Goal: Book appointment/travel/reservation

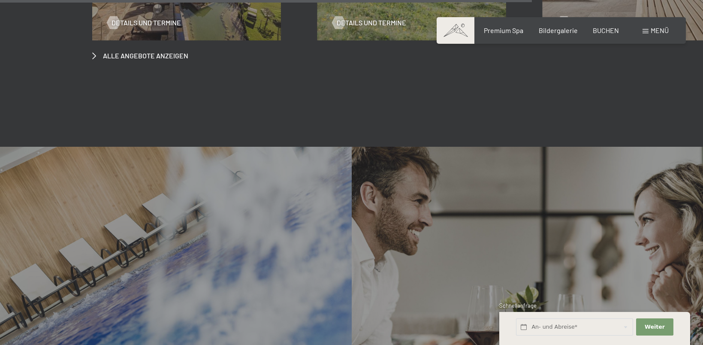
scroll to position [3002, 0]
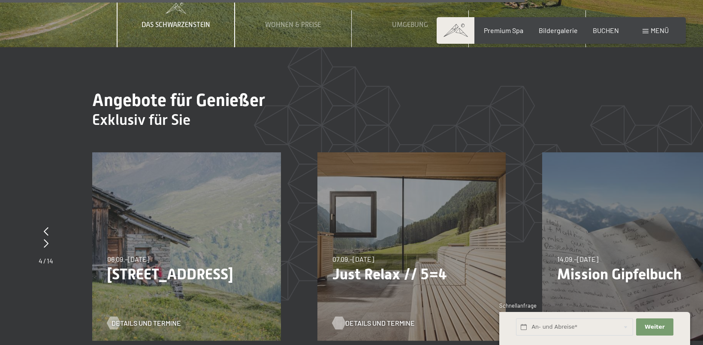
click at [383, 318] on span "Details und Termine" at bounding box center [379, 322] width 69 height 9
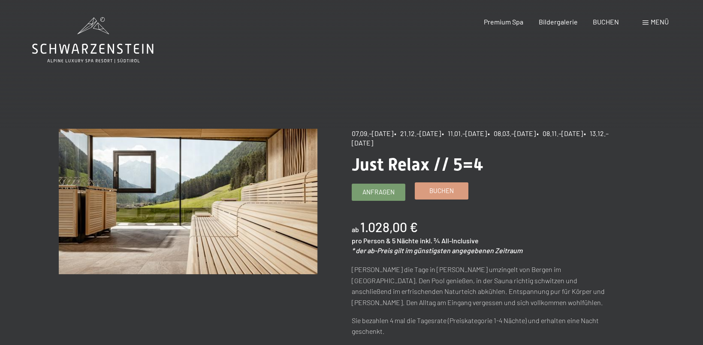
click at [434, 193] on span "Buchen" at bounding box center [441, 190] width 24 height 9
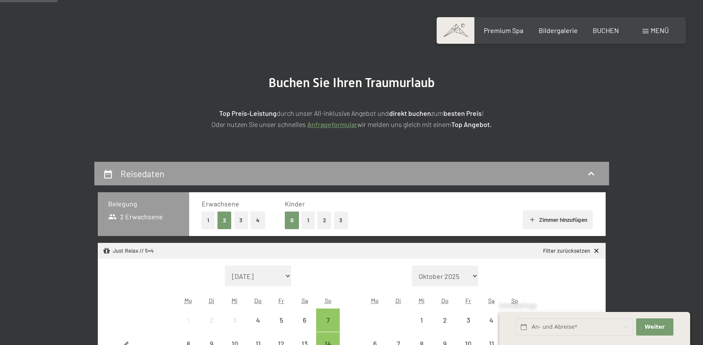
scroll to position [85, 0]
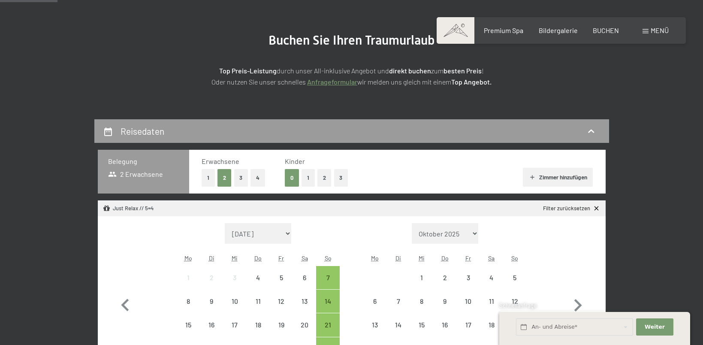
click at [323, 178] on button "2" at bounding box center [324, 178] width 14 height 18
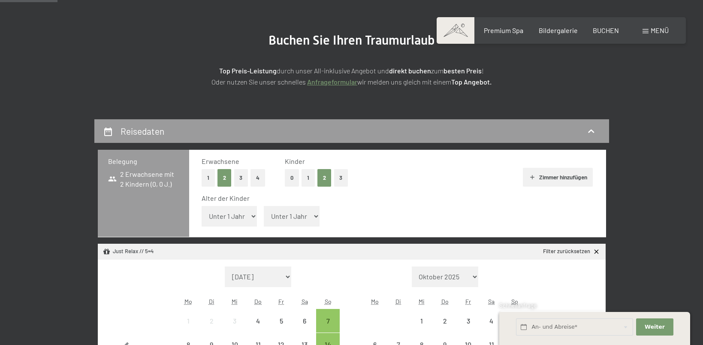
click at [249, 216] on select "Unter 1 Jahr 1 Jahr 2 Jahre 3 Jahre 4 Jahre 5 Jahre 6 Jahre 7 Jahre 8 Jahre 9 J…" at bounding box center [230, 216] width 56 height 21
select select "4"
click at [202, 206] on select "Unter 1 Jahr 1 Jahr 2 Jahre 3 Jahre 4 Jahre 5 Jahre 6 Jahre 7 Jahre 8 Jahre 9 J…" at bounding box center [230, 216] width 56 height 21
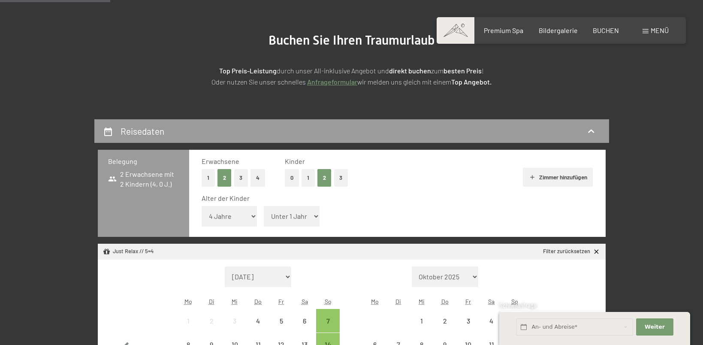
scroll to position [214, 0]
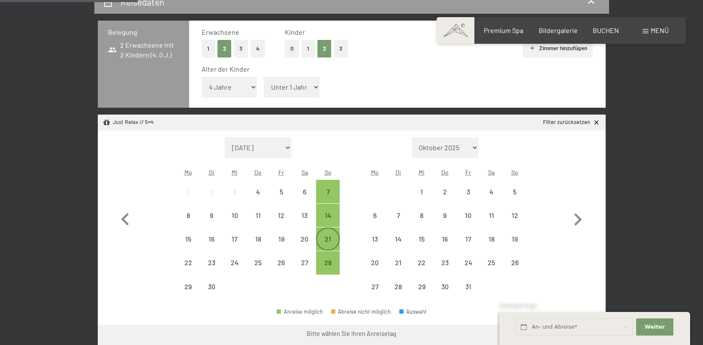
click at [327, 235] on div "21" at bounding box center [327, 245] width 21 height 21
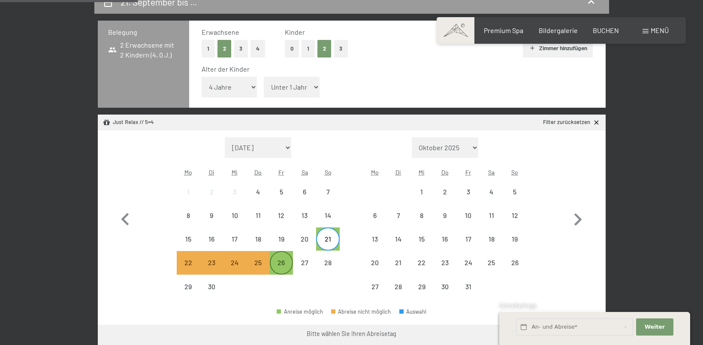
click at [274, 260] on div "26" at bounding box center [281, 269] width 21 height 21
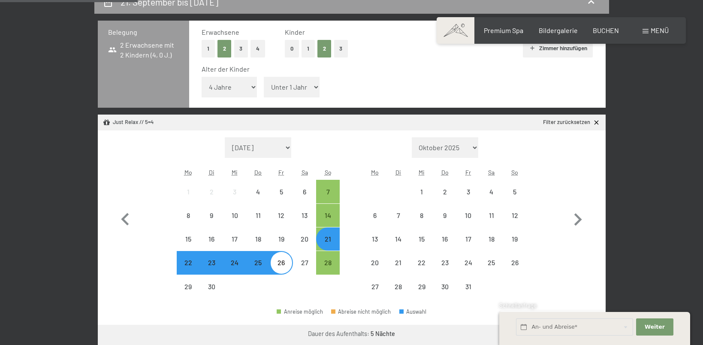
click at [329, 244] on div "21" at bounding box center [327, 245] width 21 height 21
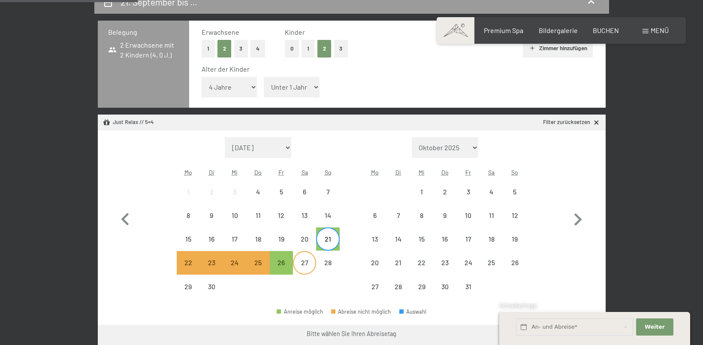
click at [307, 259] on div "27" at bounding box center [304, 269] width 21 height 21
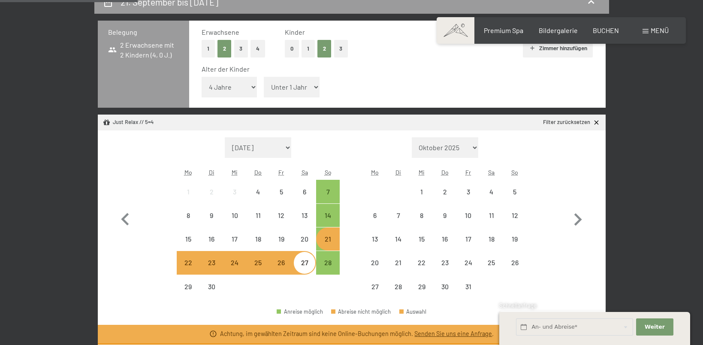
click at [332, 241] on div "21" at bounding box center [327, 245] width 21 height 21
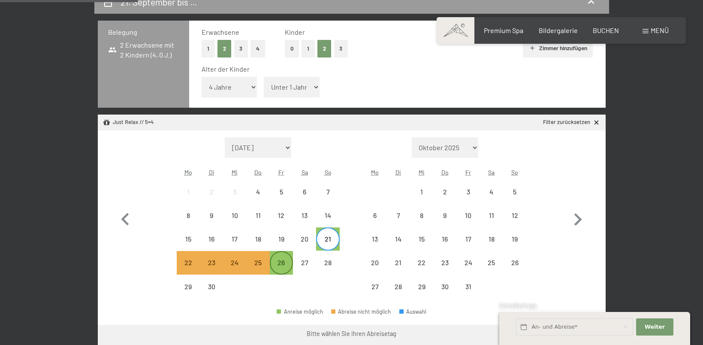
click at [284, 262] on div "26" at bounding box center [281, 269] width 21 height 21
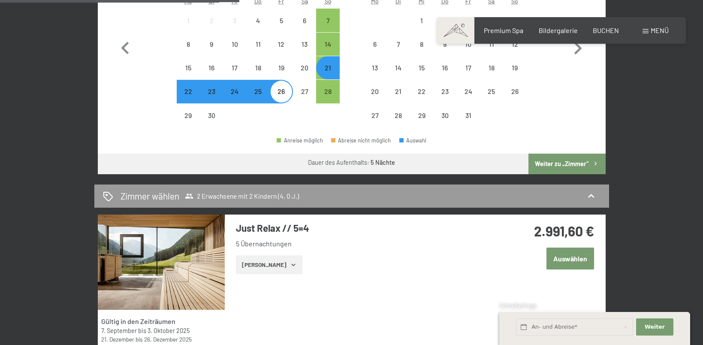
scroll to position [429, 0]
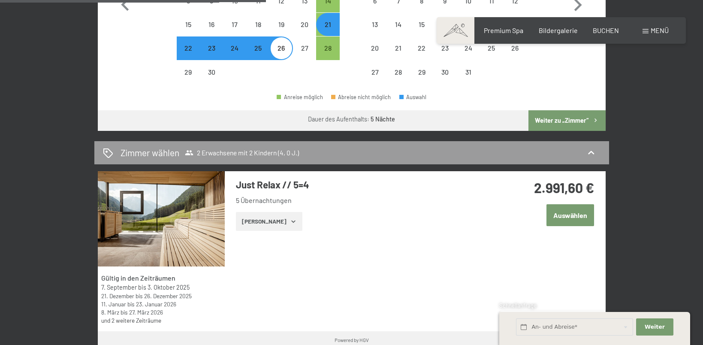
click at [563, 217] on button "Auswählen" at bounding box center [570, 215] width 48 height 22
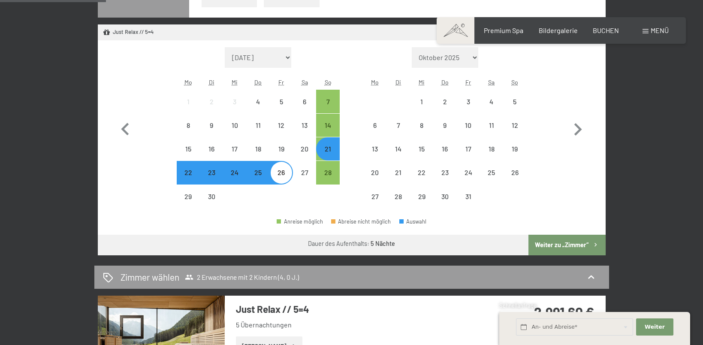
scroll to position [0, 0]
